Goal: Transaction & Acquisition: Purchase product/service

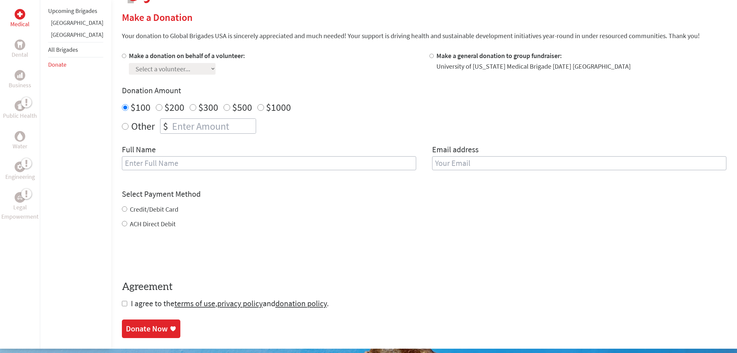
scroll to position [162, 0]
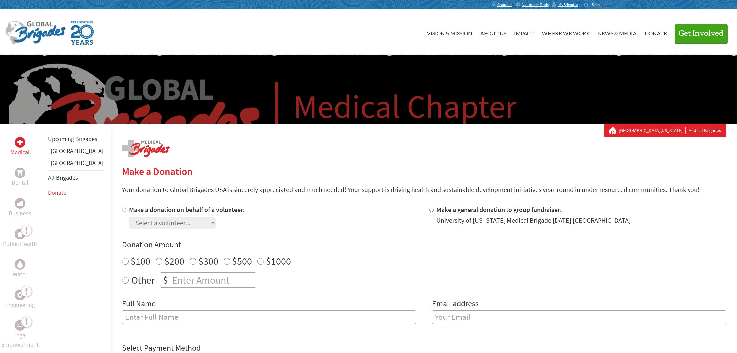
click at [122, 210] on input "Make a donation on behalf of a volunteer:" at bounding box center [124, 210] width 4 height 4
radio input "true"
select select "C0099703-675E-11F0-B8AC-42010A400003"
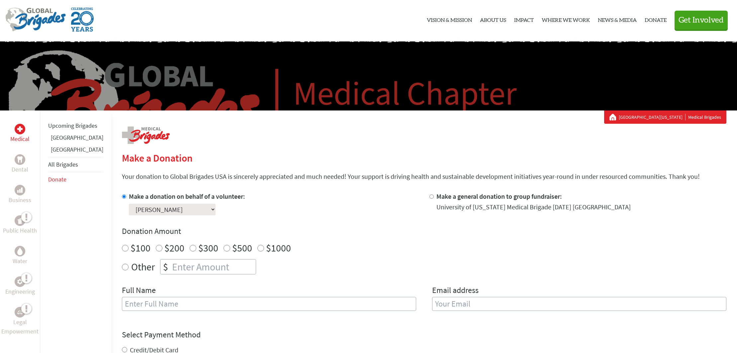
scroll to position [14, 0]
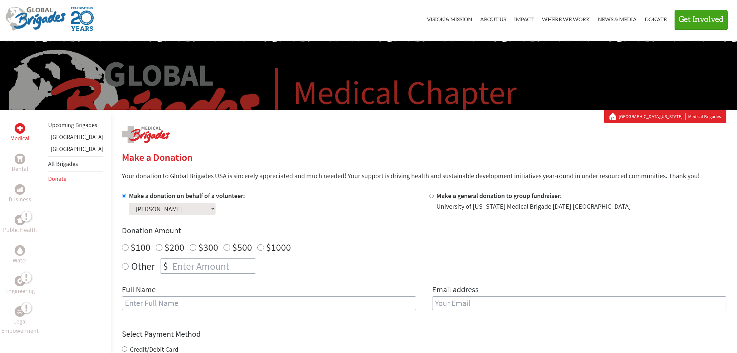
radio input "true"
drag, startPoint x: 161, startPoint y: 266, endPoint x: 178, endPoint y: 264, distance: 17.1
click at [171, 266] on input "number" at bounding box center [213, 266] width 85 height 15
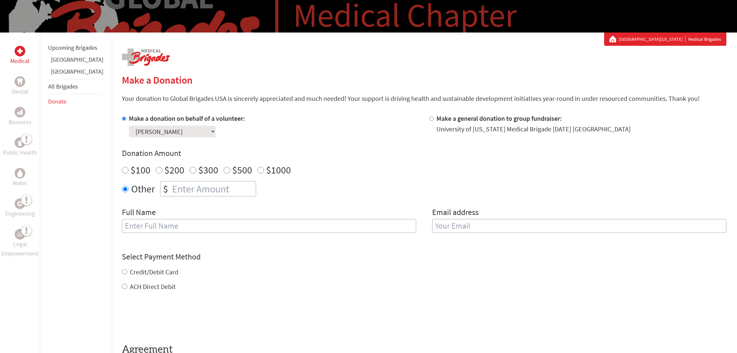
scroll to position [92, 0]
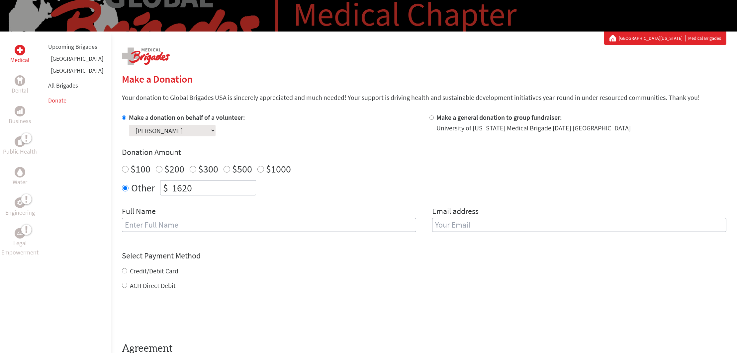
type input "1620"
click at [199, 208] on div "Full Name" at bounding box center [269, 223] width 294 height 34
click at [150, 223] on input "[PERSON_NAME]" at bounding box center [269, 225] width 294 height 14
type input "[PERSON_NAME]"
click at [446, 222] on input "email" at bounding box center [579, 225] width 294 height 14
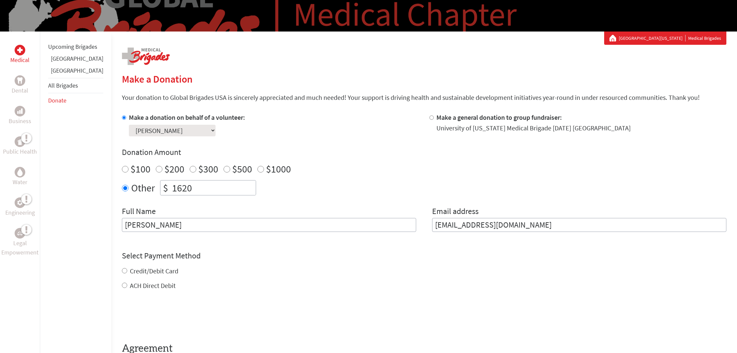
type input "[EMAIL_ADDRESS][DOMAIN_NAME]"
drag, startPoint x: 113, startPoint y: 271, endPoint x: 137, endPoint y: 270, distance: 24.6
click at [122, 271] on div "Credit/Debit Card ACH Direct Debit" at bounding box center [424, 279] width 604 height 24
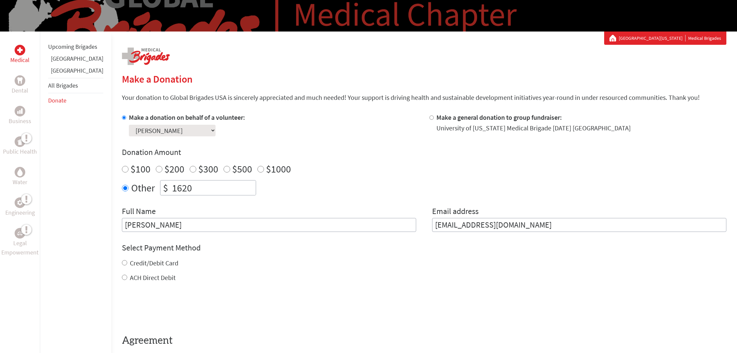
click at [122, 261] on input "Credit/Debit Card" at bounding box center [124, 262] width 5 height 5
radio input "true"
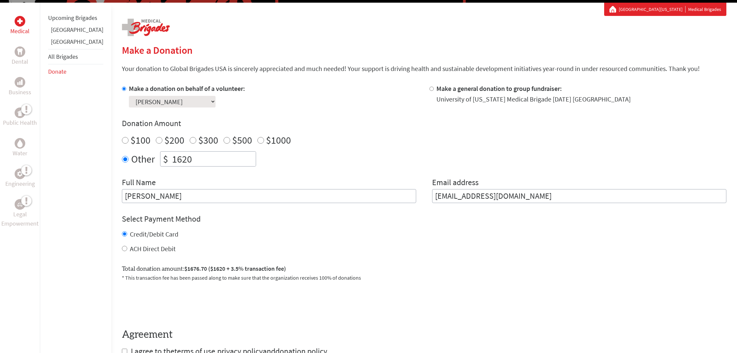
scroll to position [123, 0]
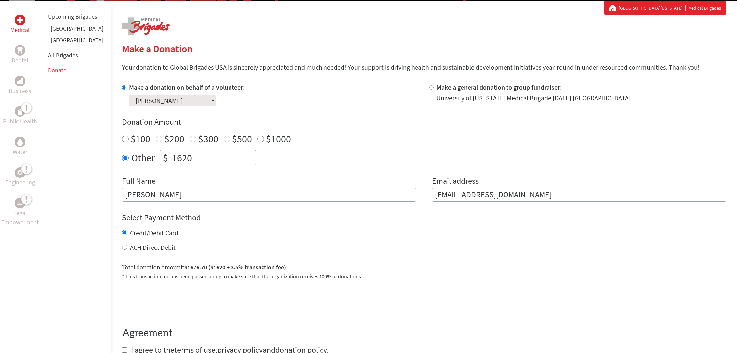
click at [122, 245] on input "ACH Direct Debit" at bounding box center [124, 247] width 5 height 5
radio input "true"
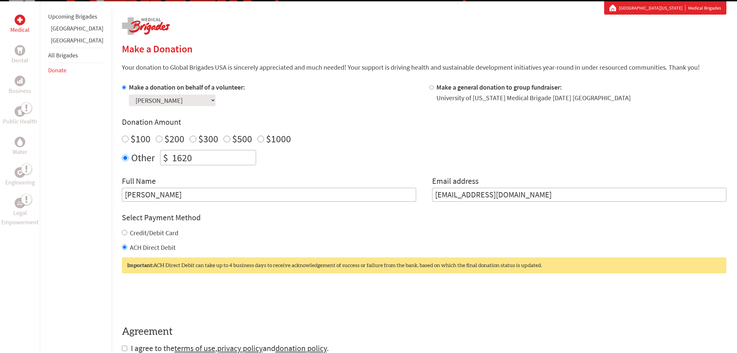
click at [122, 231] on input "Credit/Debit Card" at bounding box center [124, 232] width 5 height 5
radio input "true"
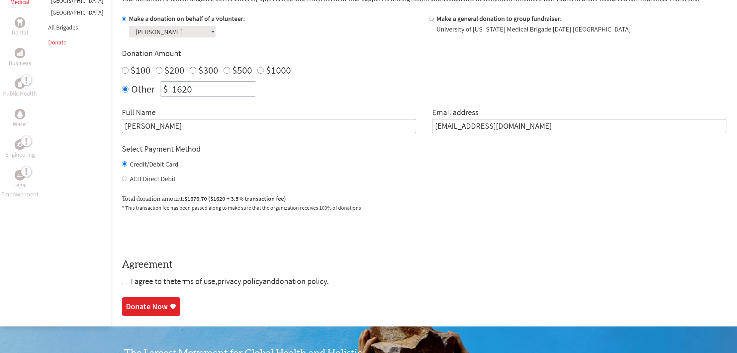
scroll to position [190, 0]
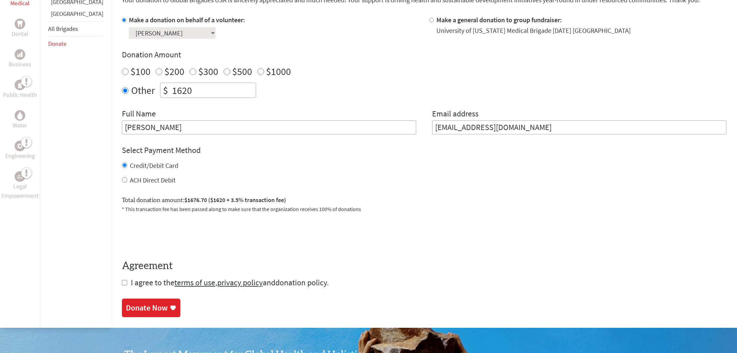
click at [283, 284] on link "donation policy" at bounding box center [300, 283] width 51 height 10
click at [198, 280] on link "terms of use" at bounding box center [194, 283] width 41 height 10
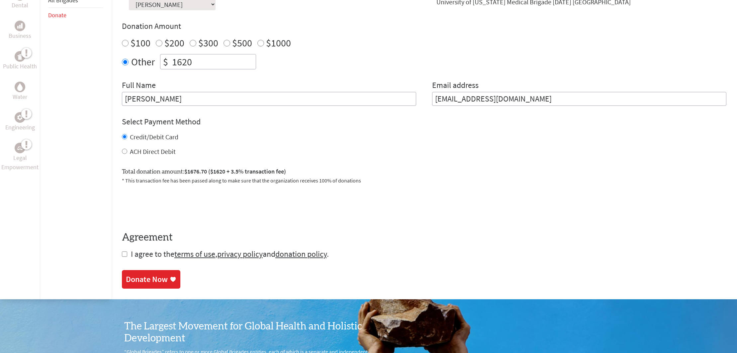
scroll to position [199, 0]
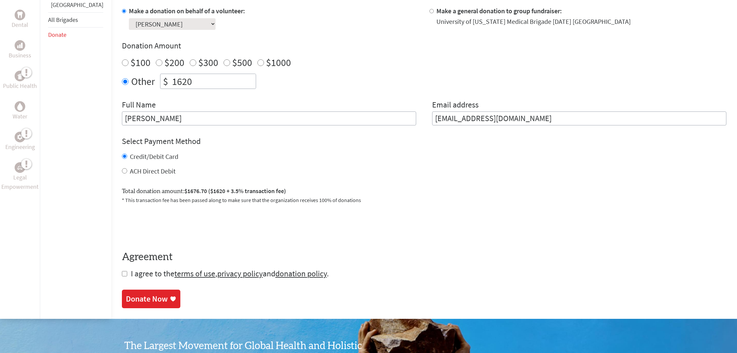
click at [122, 274] on input "checkbox" at bounding box center [124, 273] width 5 height 5
checkbox input "true"
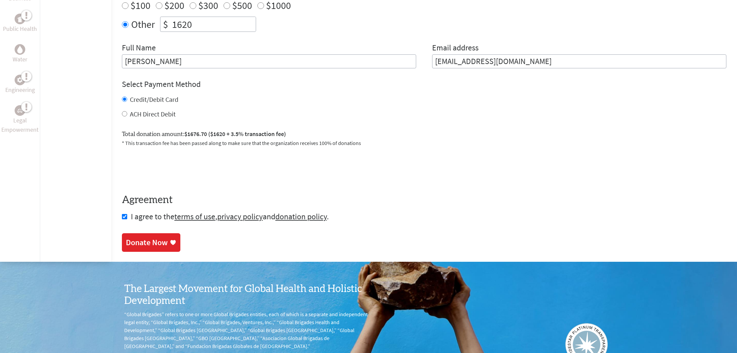
scroll to position [256, 0]
click at [139, 234] on link "Donate Now" at bounding box center [151, 242] width 58 height 19
